Goal: Task Accomplishment & Management: Use online tool/utility

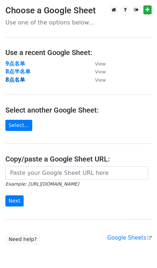
click at [19, 78] on strong "8点名单" at bounding box center [15, 80] width 20 height 6
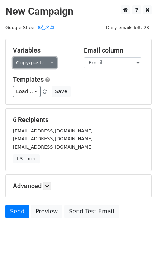
click at [46, 57] on link "Copy/paste..." at bounding box center [35, 62] width 44 height 11
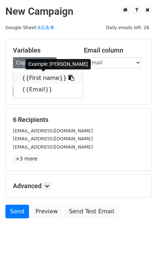
click at [59, 73] on link "{{First name}}" at bounding box center [48, 77] width 70 height 11
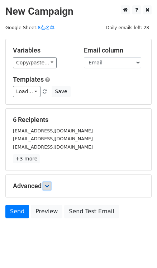
click at [48, 186] on icon at bounding box center [47, 186] width 4 height 4
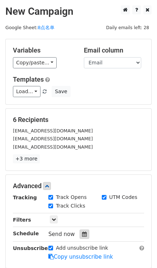
click at [84, 232] on icon at bounding box center [84, 233] width 5 height 5
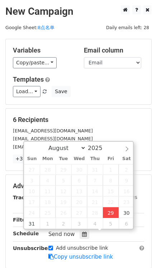
type input "2025-08-29 15:48"
type input "03"
type input "48"
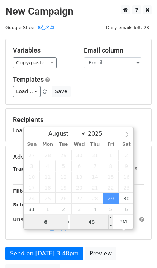
type input "8"
type input "2025-08-29 20:48"
type input "08"
click at [101, 220] on input "48" at bounding box center [92, 221] width 44 height 14
type input "0"
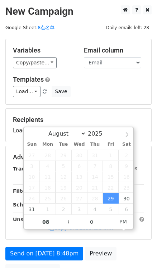
type input "2025-08-29 20:00"
click at [123, 98] on div "Variables Copy/paste... {{First name}} {{Email}} Email column First name Email …" at bounding box center [79, 71] width 146 height 65
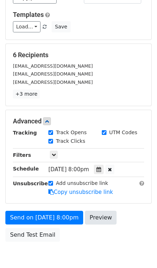
scroll to position [65, 0]
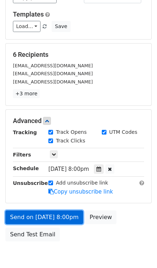
click at [60, 214] on link "Send on Aug 29 at 8:00pm" at bounding box center [44, 217] width 78 height 14
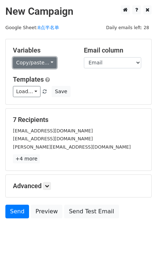
click at [50, 57] on link "Copy/paste..." at bounding box center [35, 62] width 44 height 11
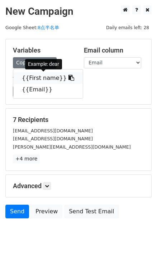
click at [67, 74] on span at bounding box center [71, 77] width 8 height 7
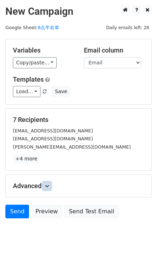
click at [47, 187] on icon at bounding box center [47, 186] width 4 height 4
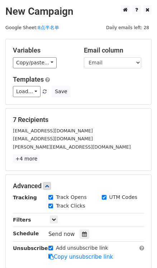
click at [82, 229] on div "Send now" at bounding box center [90, 234] width 84 height 10
click at [83, 230] on div at bounding box center [85, 233] width 10 height 9
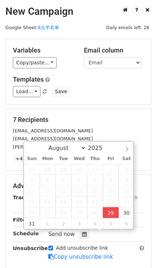
type input "2025-08-29 16:03"
type input "04"
type input "03"
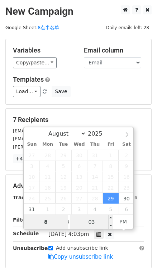
type input "8"
type input "2025-08-29 20:03"
type input "08"
click at [98, 225] on input "03" at bounding box center [92, 221] width 44 height 14
type input "30"
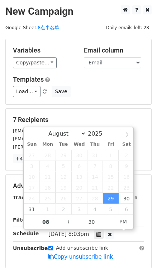
type input "2025-08-29 20:30"
click at [119, 81] on h5 "Templates" at bounding box center [78, 79] width 131 height 8
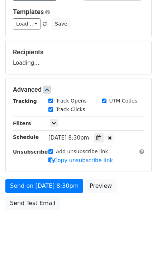
scroll to position [70, 0]
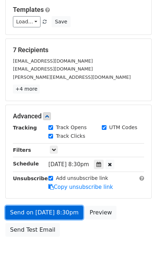
click at [61, 210] on link "Send on Aug 29 at 8:30pm" at bounding box center [44, 212] width 78 height 14
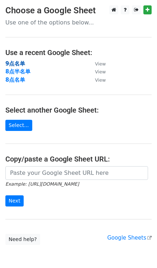
click at [17, 60] on strong "9点名单" at bounding box center [15, 63] width 20 height 6
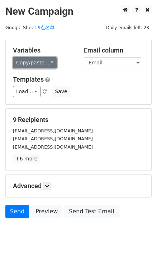
click at [47, 61] on link "Copy/paste..." at bounding box center [35, 62] width 44 height 11
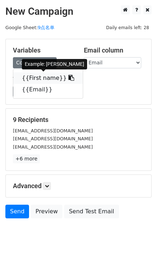
click at [69, 79] on icon at bounding box center [72, 78] width 6 height 6
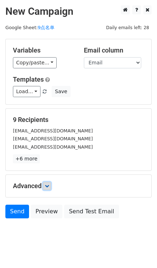
click at [49, 184] on icon at bounding box center [47, 186] width 4 height 4
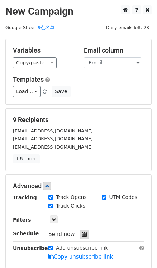
click at [84, 234] on icon at bounding box center [84, 233] width 5 height 5
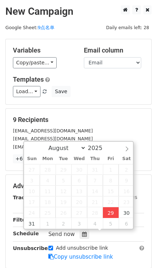
type input "[DATE] 16:04"
type input "04"
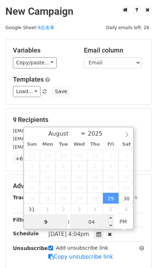
type input "9"
type input "[DATE] 21:04"
type input "09"
click at [91, 223] on input "04" at bounding box center [92, 221] width 44 height 14
type input "0"
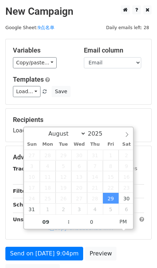
type input "[DATE] 21:00"
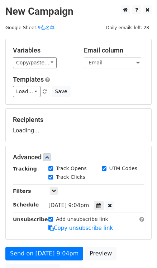
click at [108, 84] on div "Templates Load... No templates saved Save" at bounding box center [79, 86] width 142 height 22
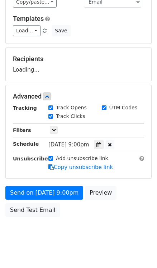
scroll to position [70, 0]
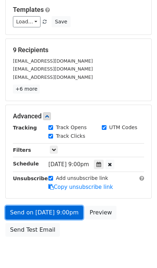
click at [57, 207] on link "Send on [DATE] 9:00pm" at bounding box center [44, 212] width 78 height 14
